Goal: Task Accomplishment & Management: Use online tool/utility

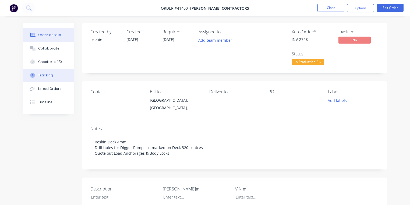
click at [48, 75] on div "Tracking" at bounding box center [45, 75] width 15 height 5
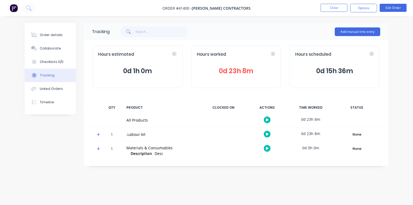
click at [97, 133] on icon at bounding box center [98, 135] width 3 height 4
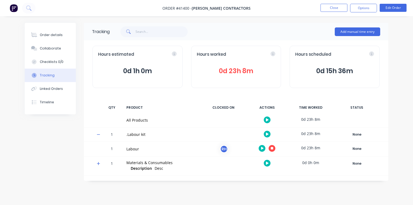
click at [273, 148] on icon at bounding box center [272, 148] width 3 height 3
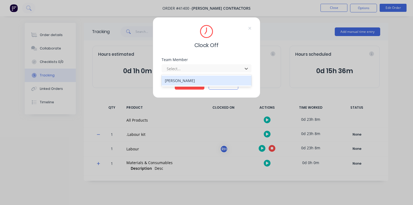
click at [191, 76] on div "[PERSON_NAME]" at bounding box center [207, 81] width 90 height 10
click at [190, 83] on button "Clock Off" at bounding box center [190, 85] width 30 height 9
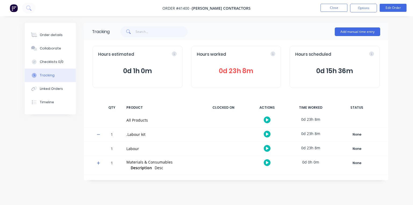
click at [16, 11] on img at bounding box center [14, 8] width 8 height 8
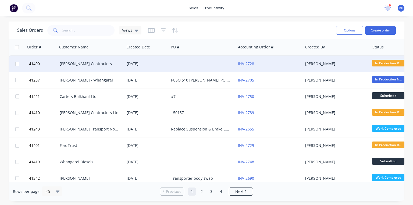
click at [91, 57] on div "[PERSON_NAME] Contractors" at bounding box center [91, 64] width 67 height 16
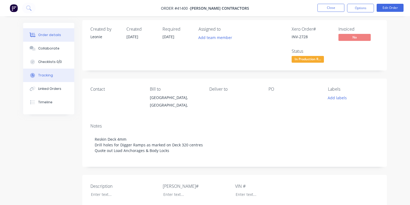
click at [53, 75] on button "Tracking" at bounding box center [48, 75] width 51 height 13
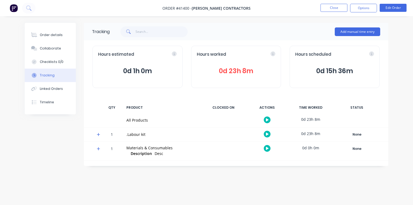
click at [98, 135] on icon at bounding box center [98, 134] width 3 height 3
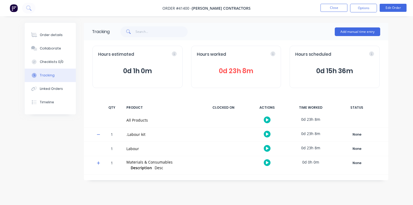
click at [270, 148] on button at bounding box center [267, 148] width 7 height 7
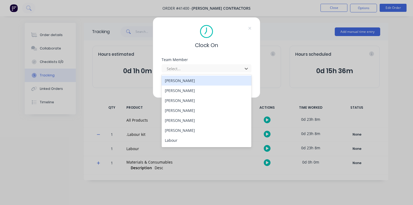
scroll to position [69, 0]
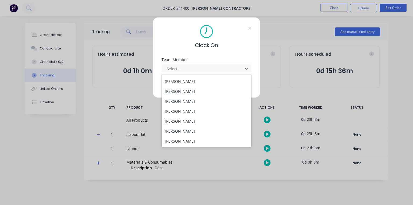
click at [189, 101] on div "[PERSON_NAME]" at bounding box center [207, 101] width 90 height 10
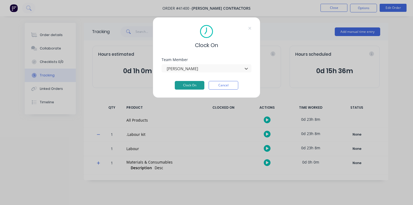
click at [190, 89] on button "Clock On" at bounding box center [190, 85] width 30 height 9
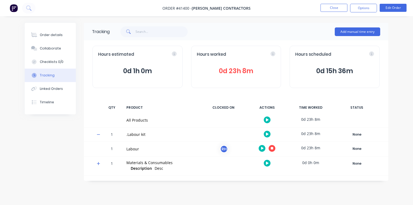
click at [17, 7] on img at bounding box center [14, 8] width 8 height 8
